Goal: Task Accomplishment & Management: Manage account settings

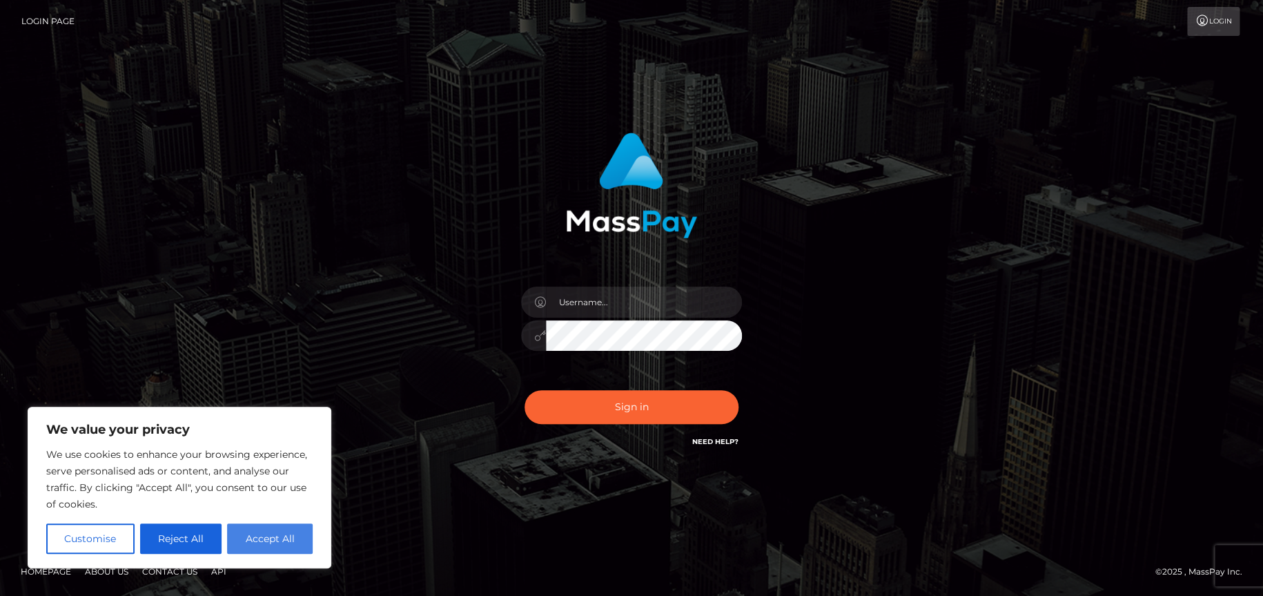
click at [264, 545] on button "Accept All" at bounding box center [270, 538] width 86 height 30
checkbox input "true"
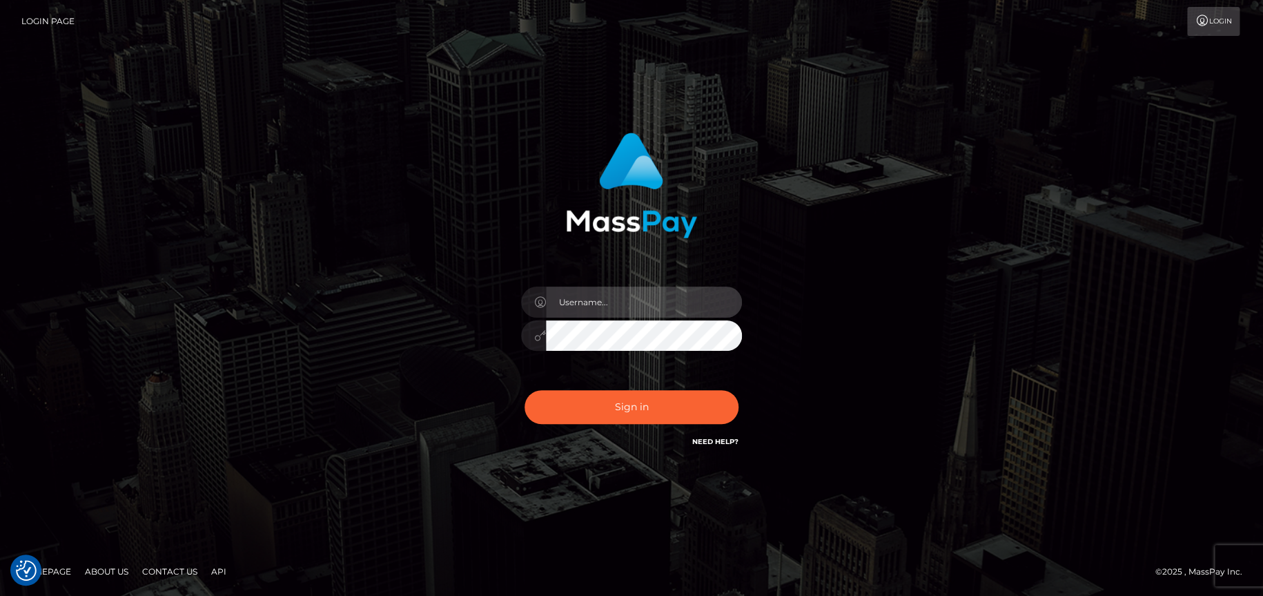
click at [600, 295] on input "text" at bounding box center [644, 301] width 196 height 31
paste input "[EMAIL_ADDRESS][DOMAIN_NAME]"
type input "[EMAIL_ADDRESS][DOMAIN_NAME]"
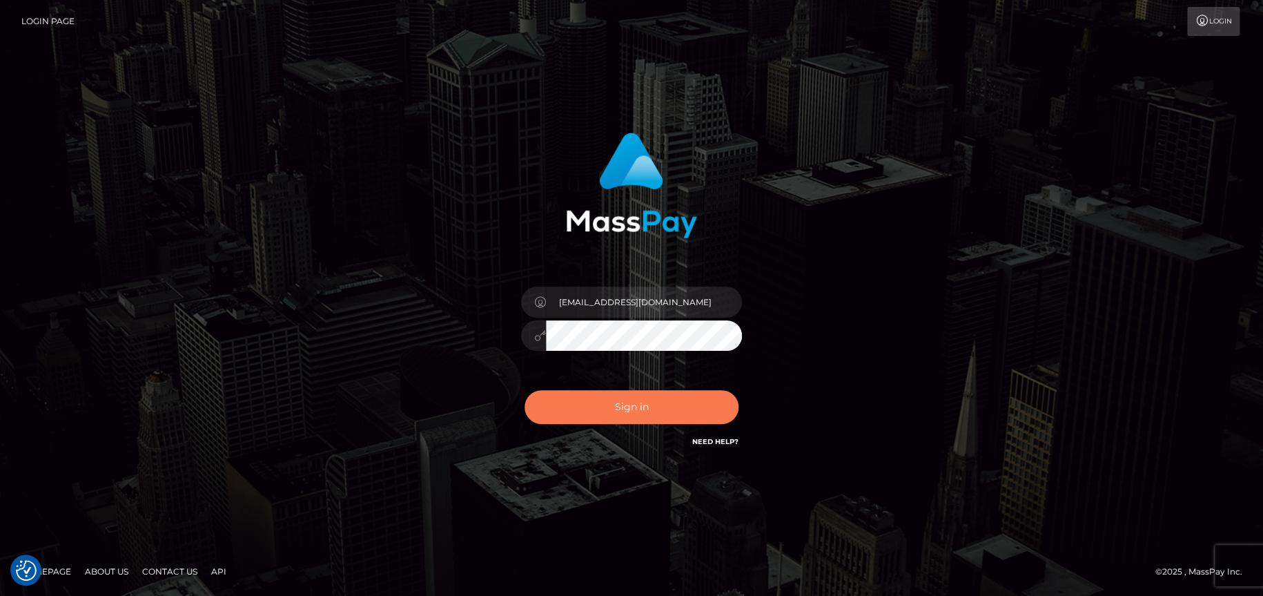
click at [634, 401] on button "Sign in" at bounding box center [632, 407] width 214 height 34
